Goal: Browse casually

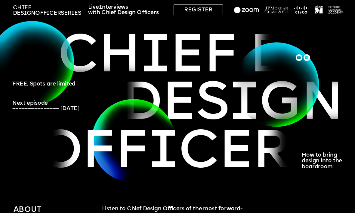
scroll to position [17, 0]
